Goal: Task Accomplishment & Management: Use online tool/utility

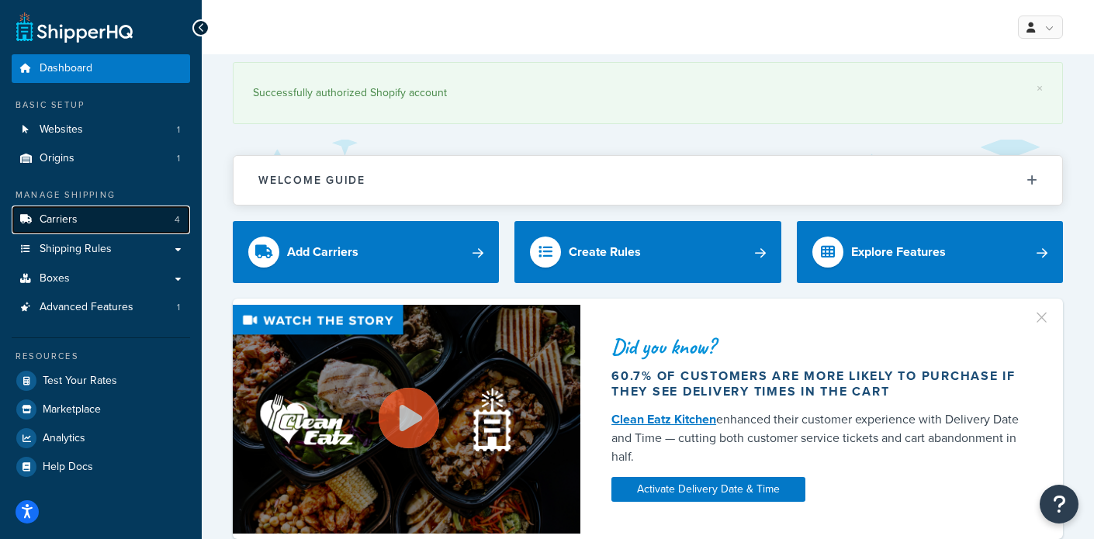
click at [130, 228] on link "Carriers 4" at bounding box center [101, 220] width 178 height 29
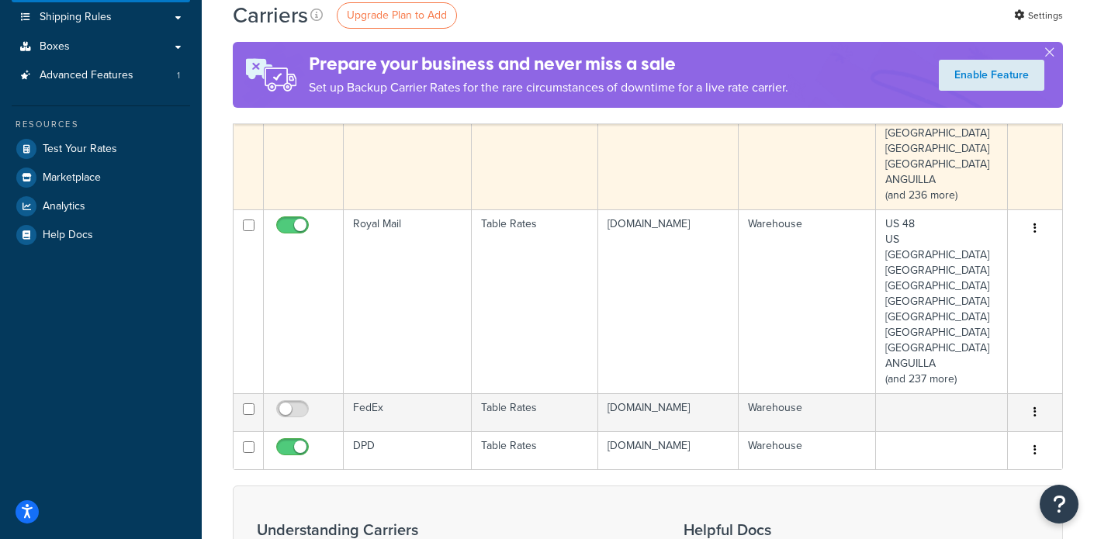
scroll to position [298, 0]
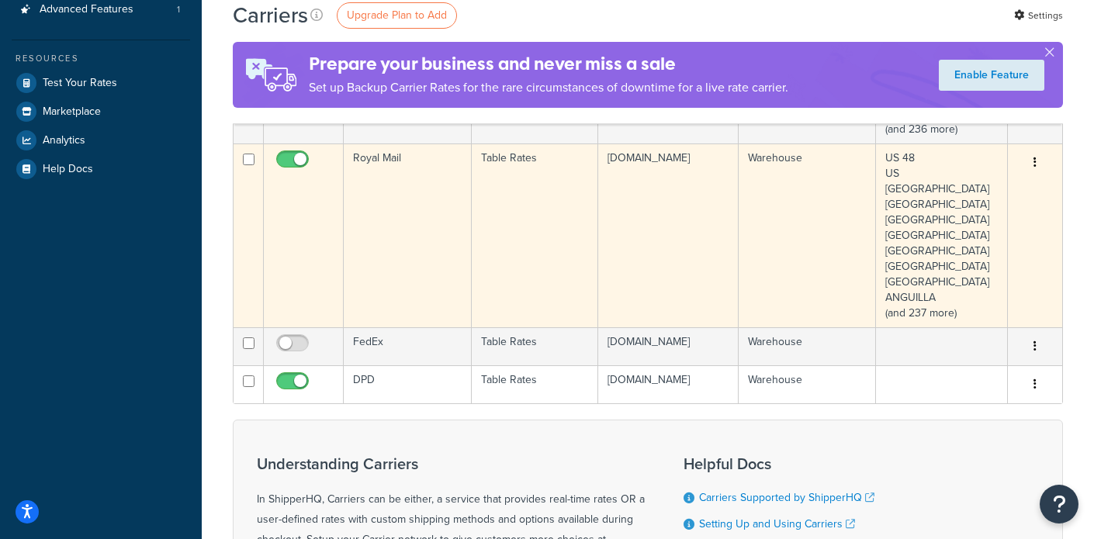
click at [472, 220] on td "Table Rates" at bounding box center [535, 236] width 127 height 184
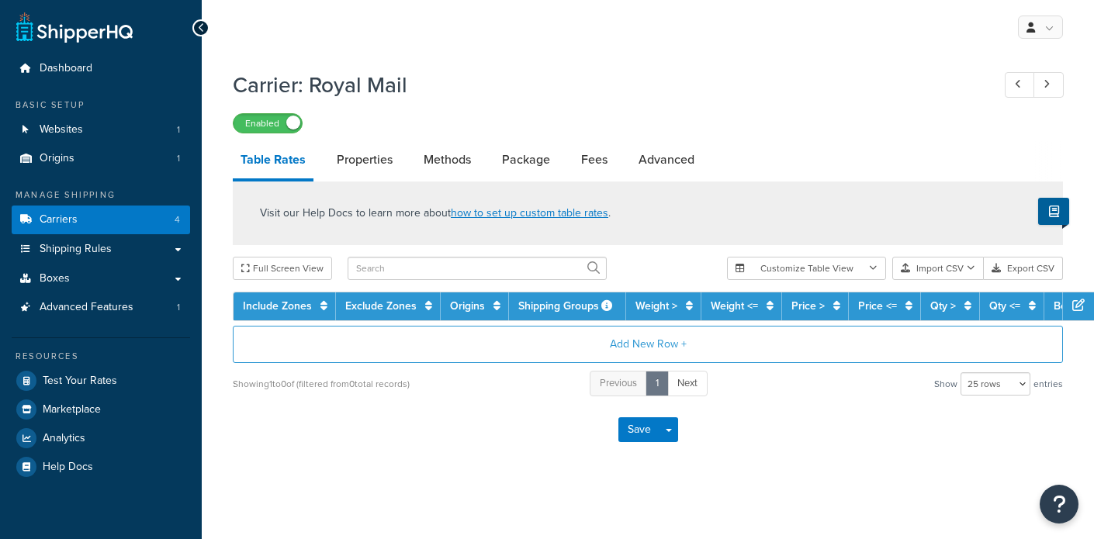
select select "25"
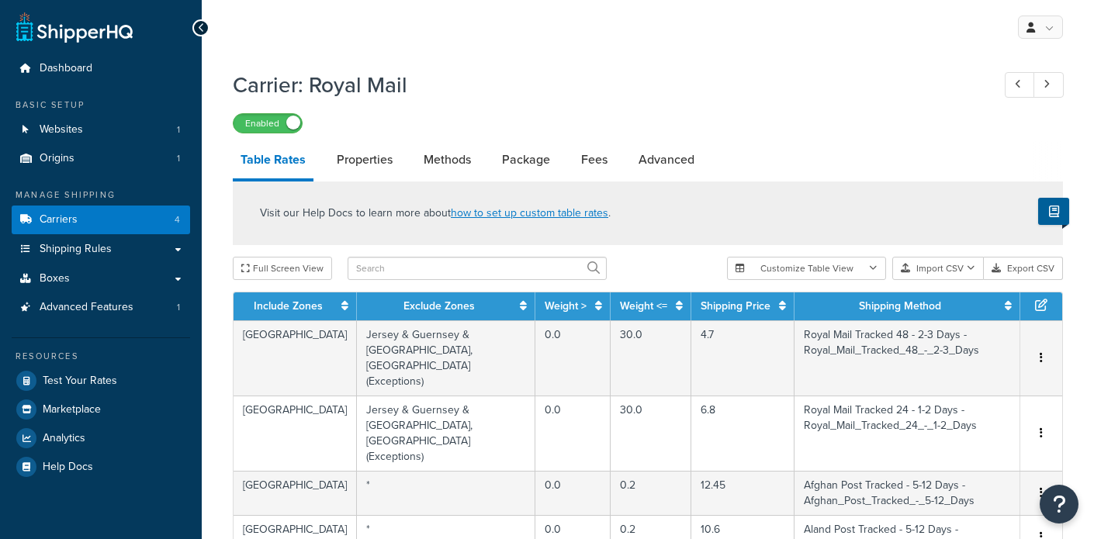
scroll to position [88, 0]
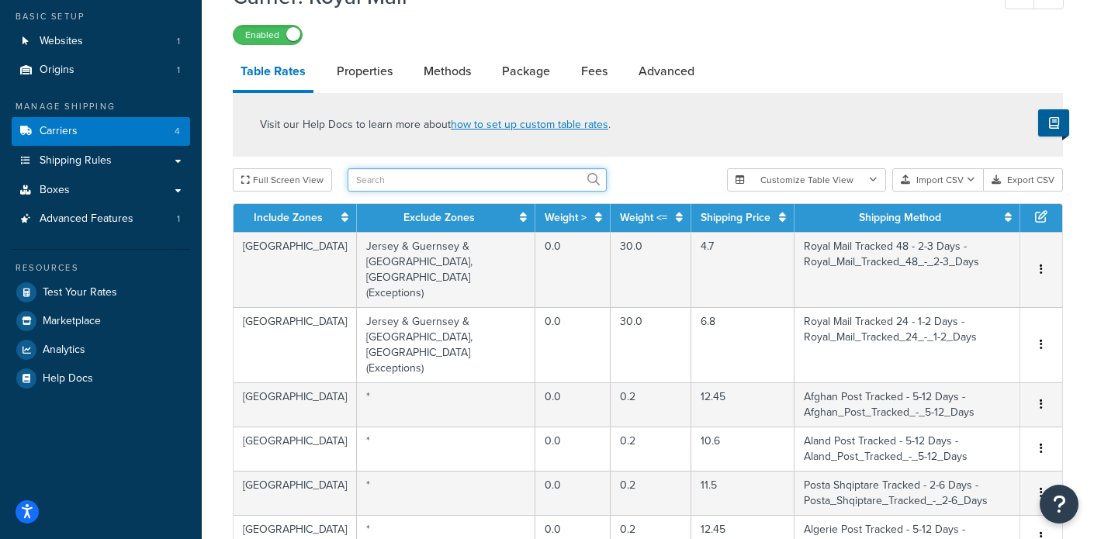
click at [438, 180] on input "text" at bounding box center [477, 179] width 259 height 23
type input "usa"
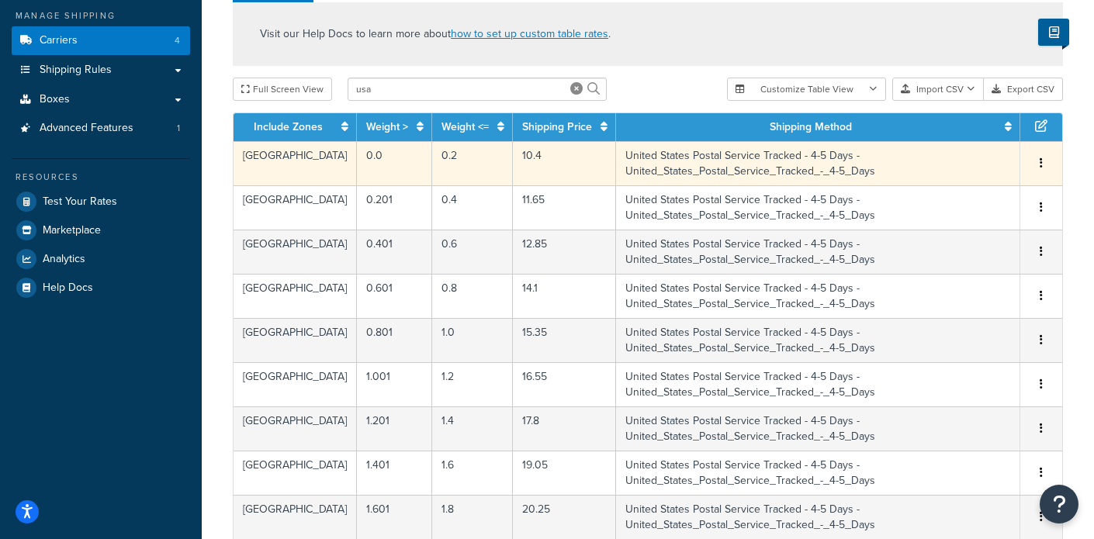
scroll to position [127, 0]
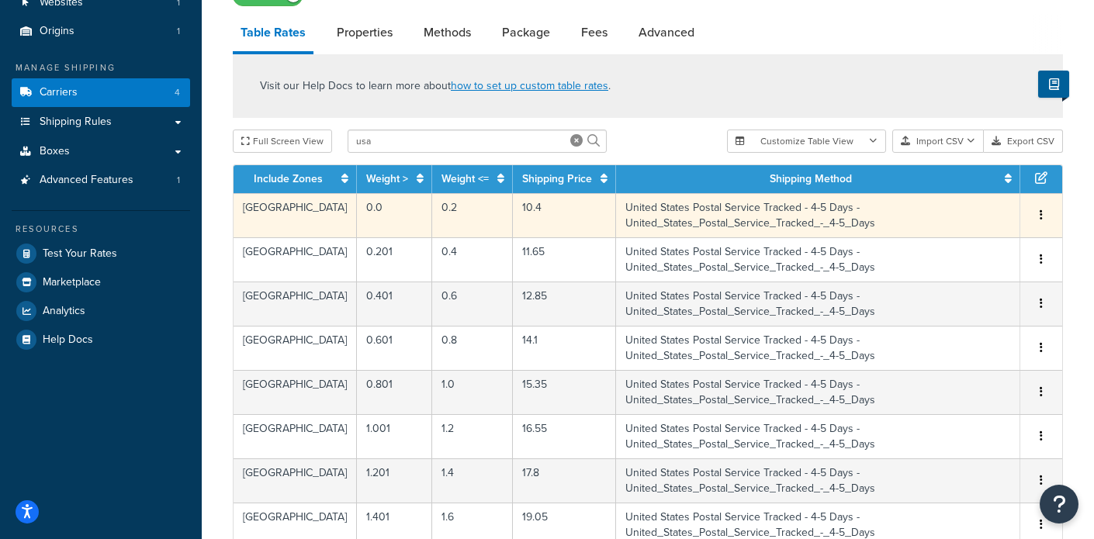
click at [700, 227] on td "United States Postal Service Tracked - 4-5 Days - United_States_Postal_Service_…" at bounding box center [818, 215] width 404 height 44
select select "181232"
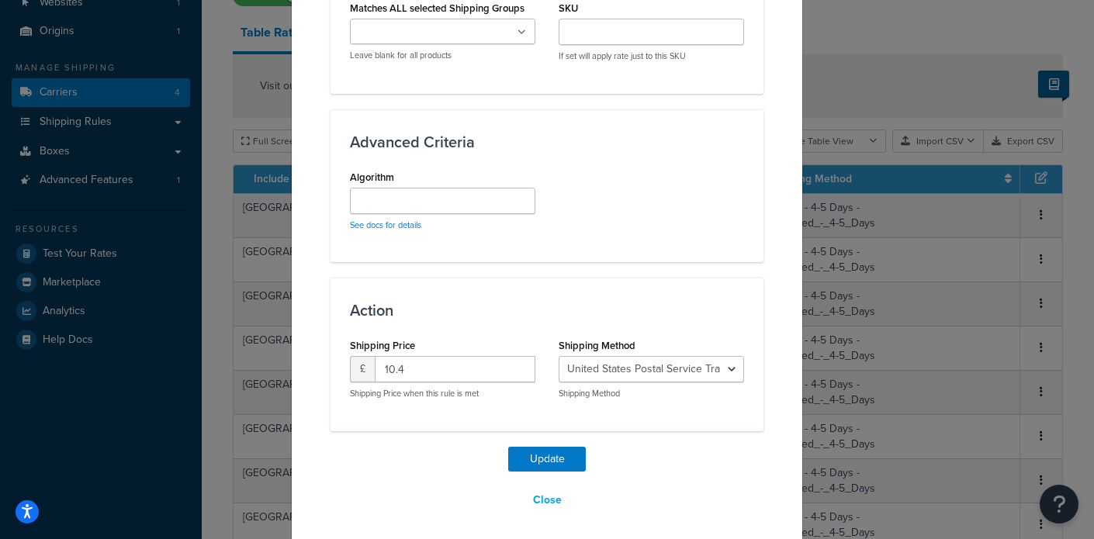
scroll to position [1070, 0]
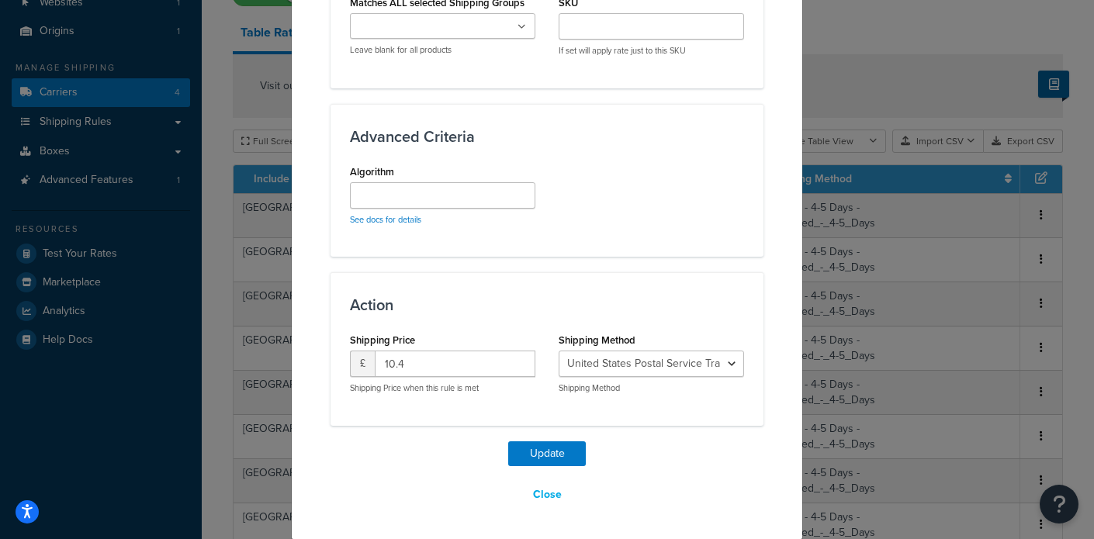
click at [642, 288] on div "Action Shipping Price £ 10.4 Shipping Price when this rule is met Shipping Meth…" at bounding box center [546, 348] width 433 height 153
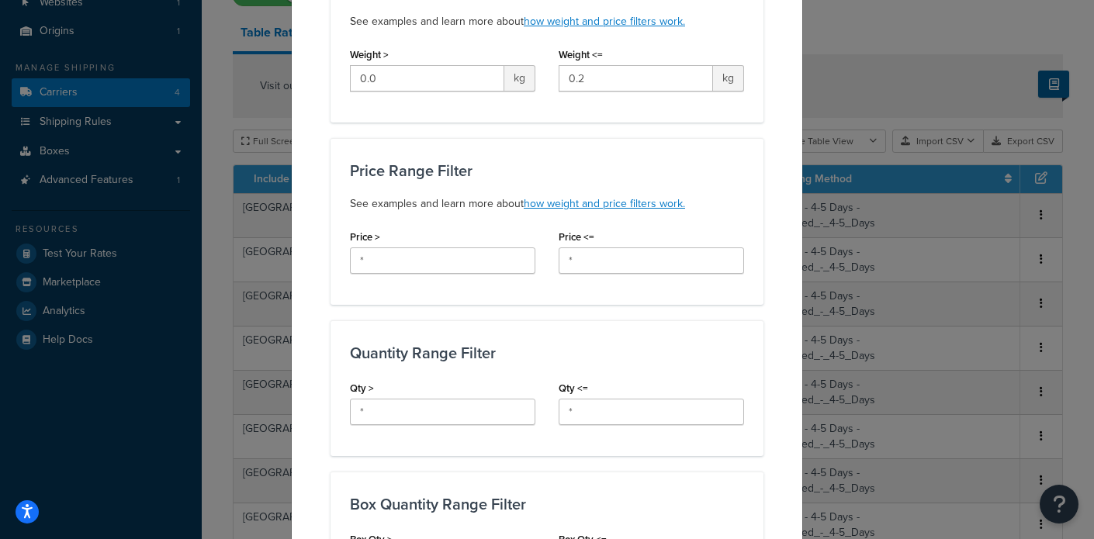
scroll to position [0, 0]
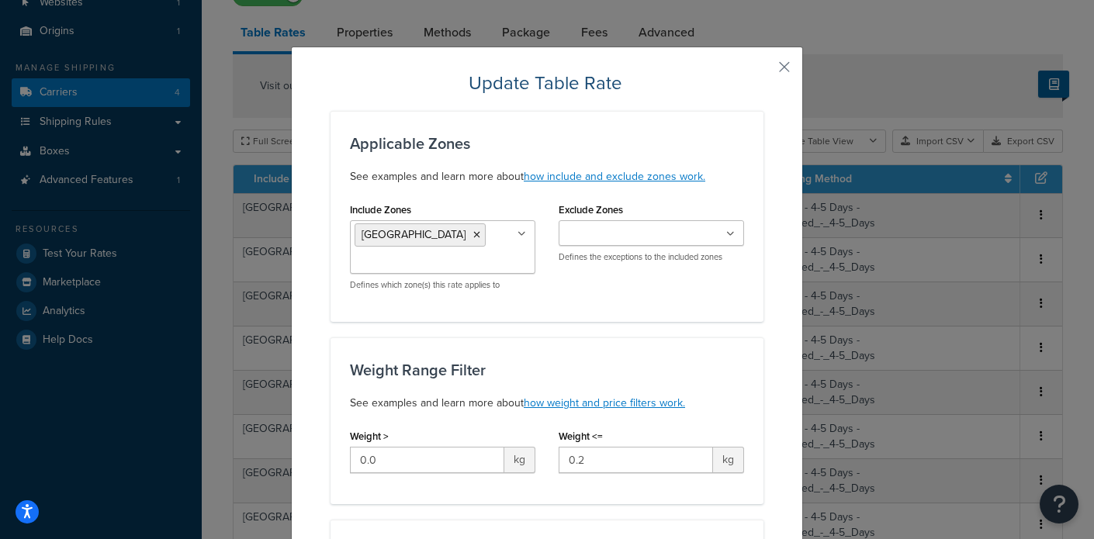
click at [763, 71] on button "button" at bounding box center [761, 73] width 4 height 4
